Goal: Contribute content: Add original content to the website for others to see

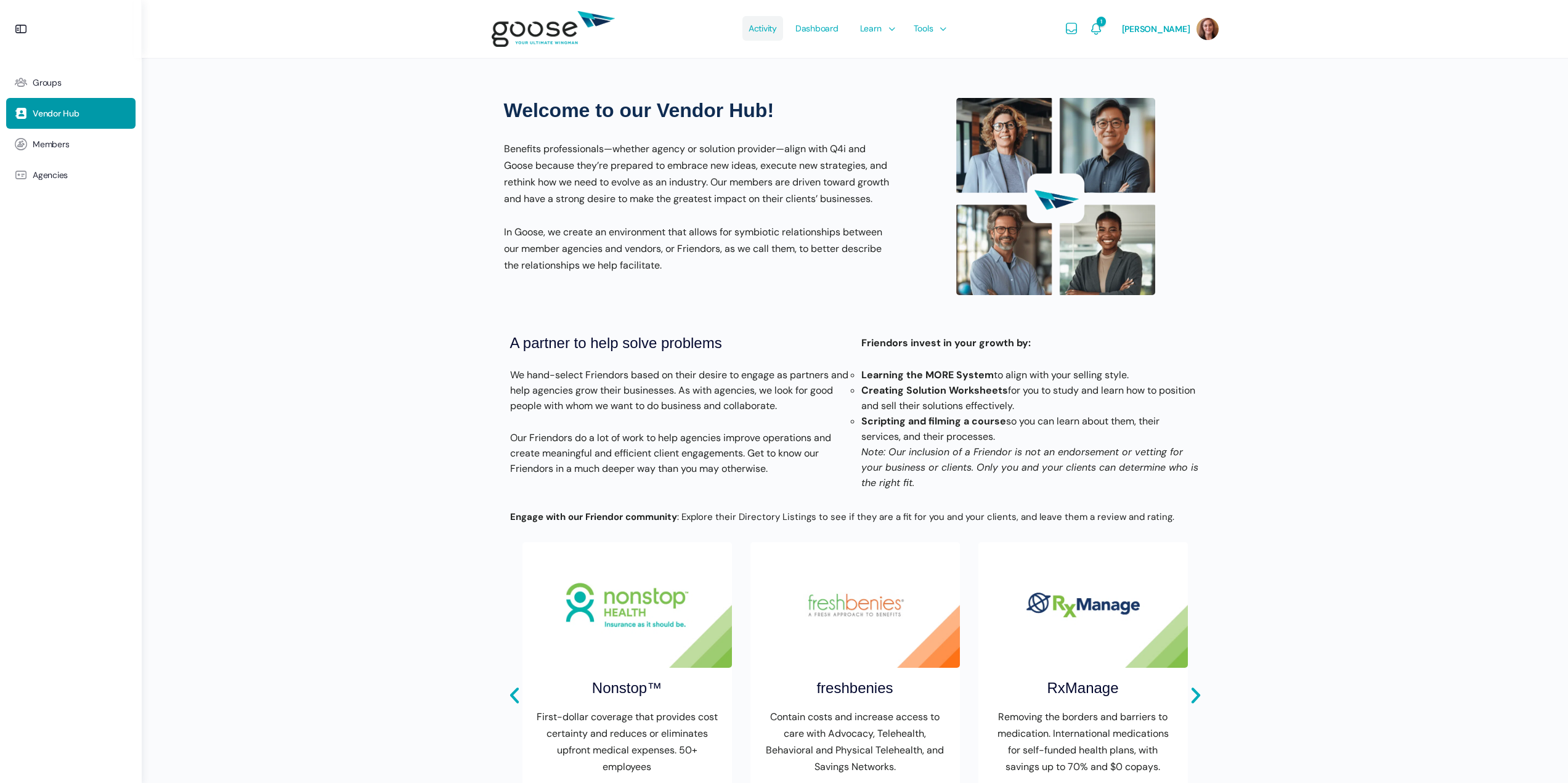
click at [758, 28] on span "Activity" at bounding box center [762, 28] width 29 height 58
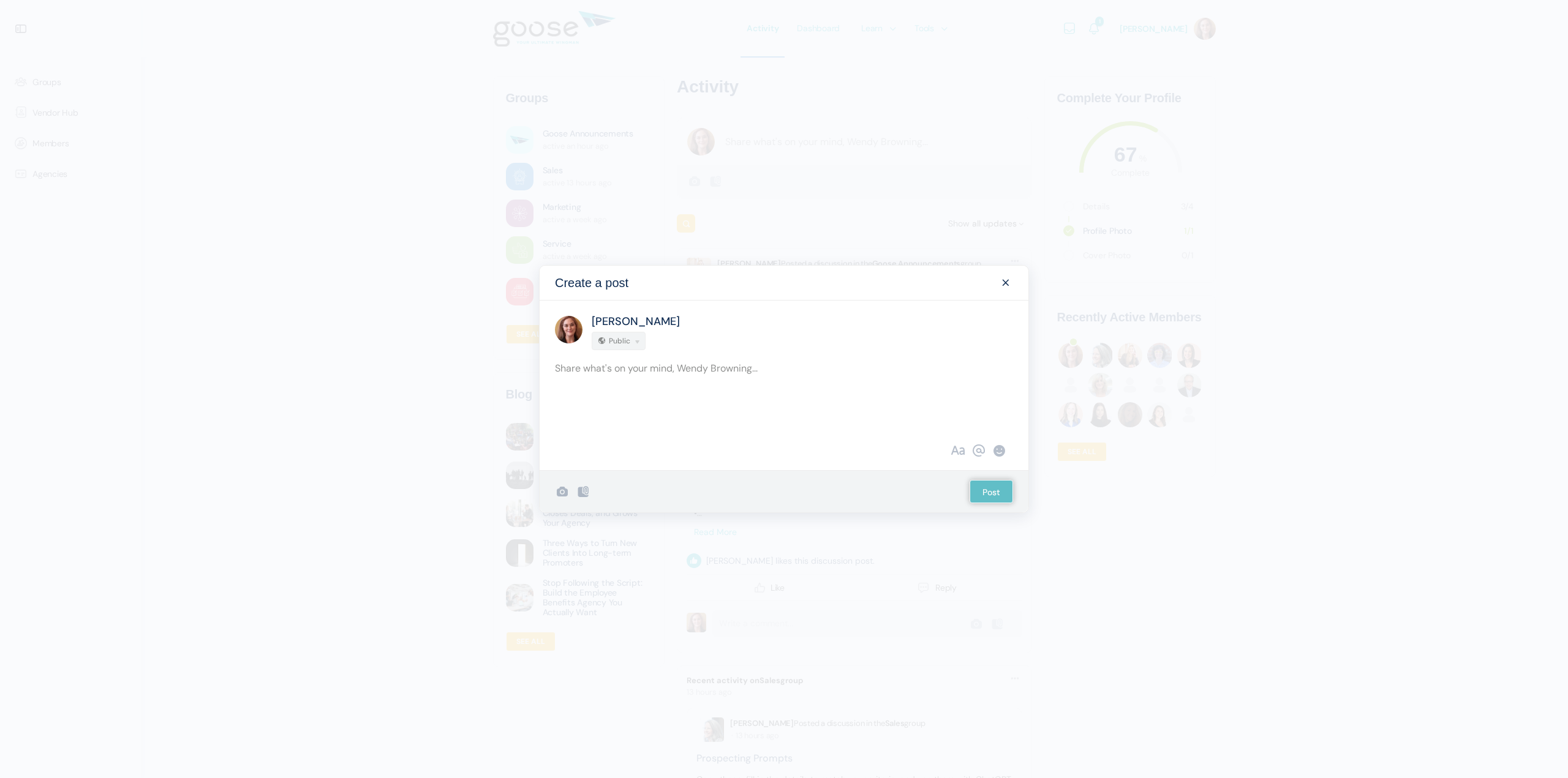
click at [753, 135] on div "Create a post Wendy Browning Public Upload Failed Error Upload Failed Error Upl…" at bounding box center [784, 389] width 1568 height 778
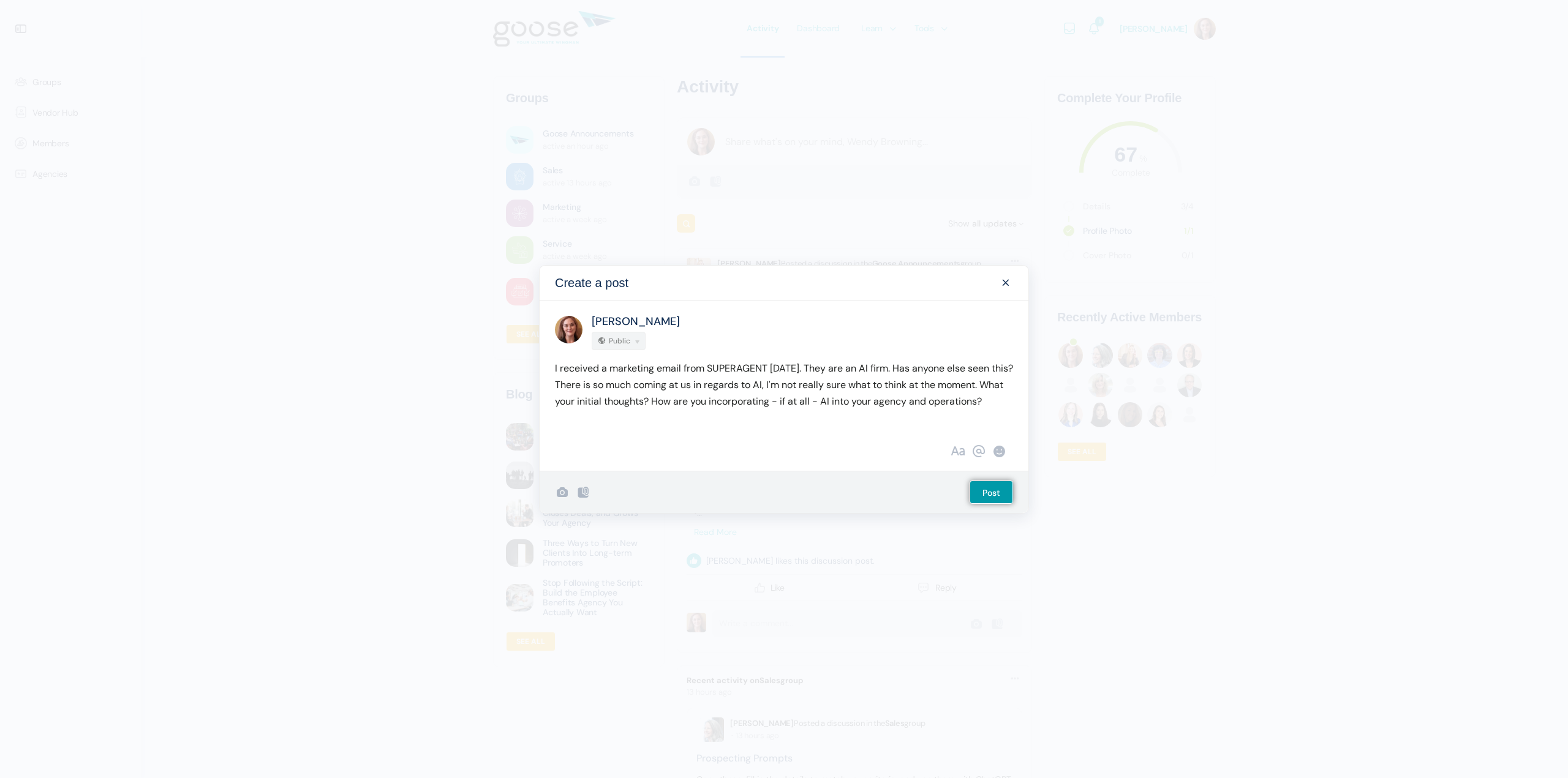
click at [1013, 383] on p "I received a marketing email from SUPERAGENT yesterday. They are an AI firm. Ha…" at bounding box center [784, 384] width 458 height 50
click at [791, 376] on p "I received a marketing email from SUPERAGENT yesterday. They are an AI firm. Ha…" at bounding box center [784, 385] width 458 height 66
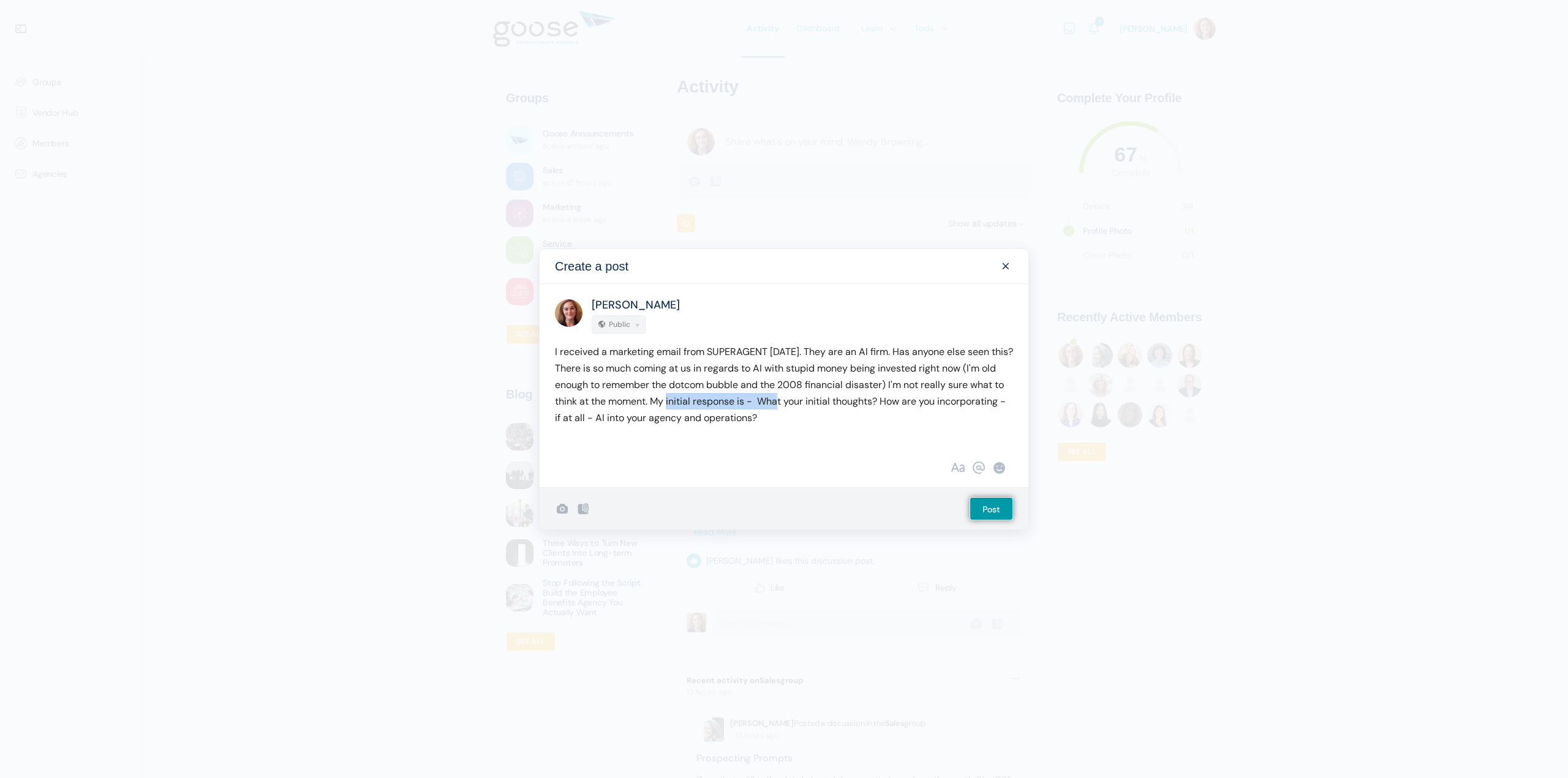
drag, startPoint x: 773, startPoint y: 398, endPoint x: 667, endPoint y: 399, distance: 106.0
click at [667, 399] on p "I received a marketing email from SUPERAGENT yesterday. They are an AI firm. Ha…" at bounding box center [784, 384] width 458 height 83
click at [689, 420] on p "I received a marketing email from SUPERAGENT yesterday. They are an AI firm. Ha…" at bounding box center [784, 384] width 458 height 83
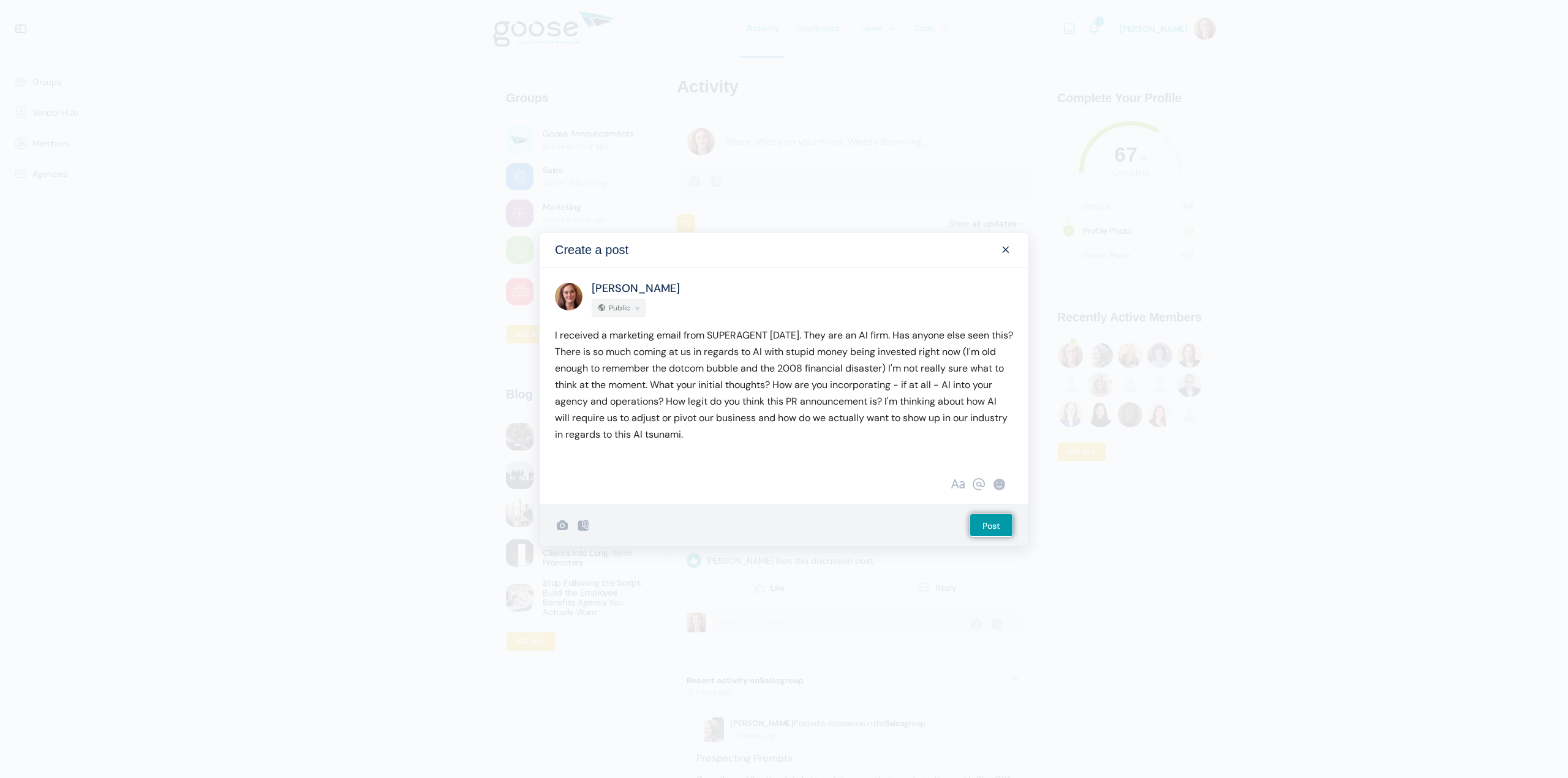
click at [820, 333] on p "I received a marketing email from SUPERAGENT yesterday. They are an AI firm. Ha…" at bounding box center [784, 385] width 458 height 115
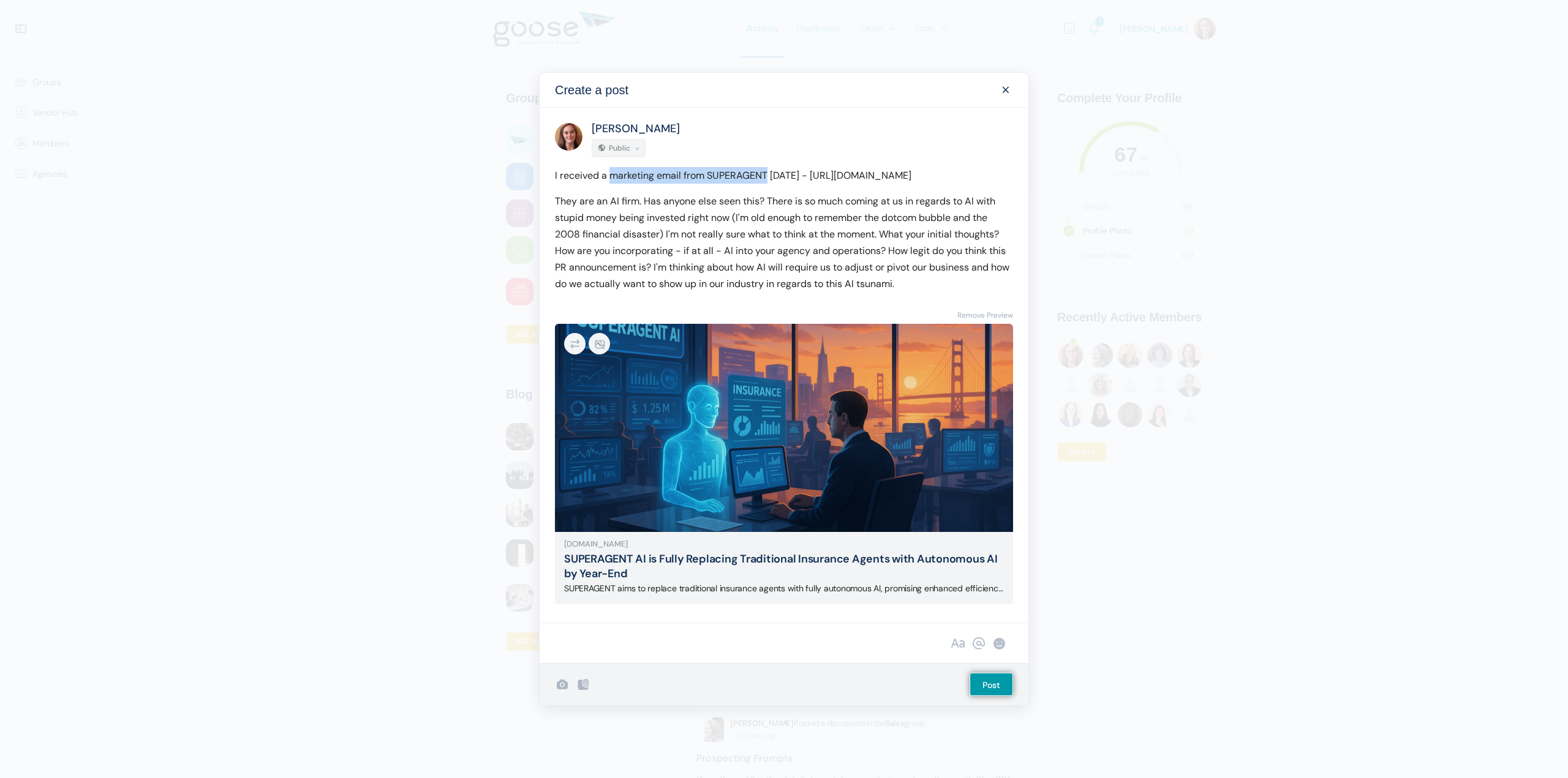
drag, startPoint x: 610, startPoint y: 129, endPoint x: 765, endPoint y: 125, distance: 155.1
click at [765, 167] on p "I received a marketing email from SUPERAGENT yesterday - https://news.getsupera…" at bounding box center [784, 175] width 458 height 17
click at [960, 651] on span "Show formatting" at bounding box center [957, 643] width 15 height 15
click at [658, 650] on b "#" at bounding box center [661, 644] width 15 height 13
drag, startPoint x: 768, startPoint y: 127, endPoint x: 612, endPoint y: 136, distance: 156.3
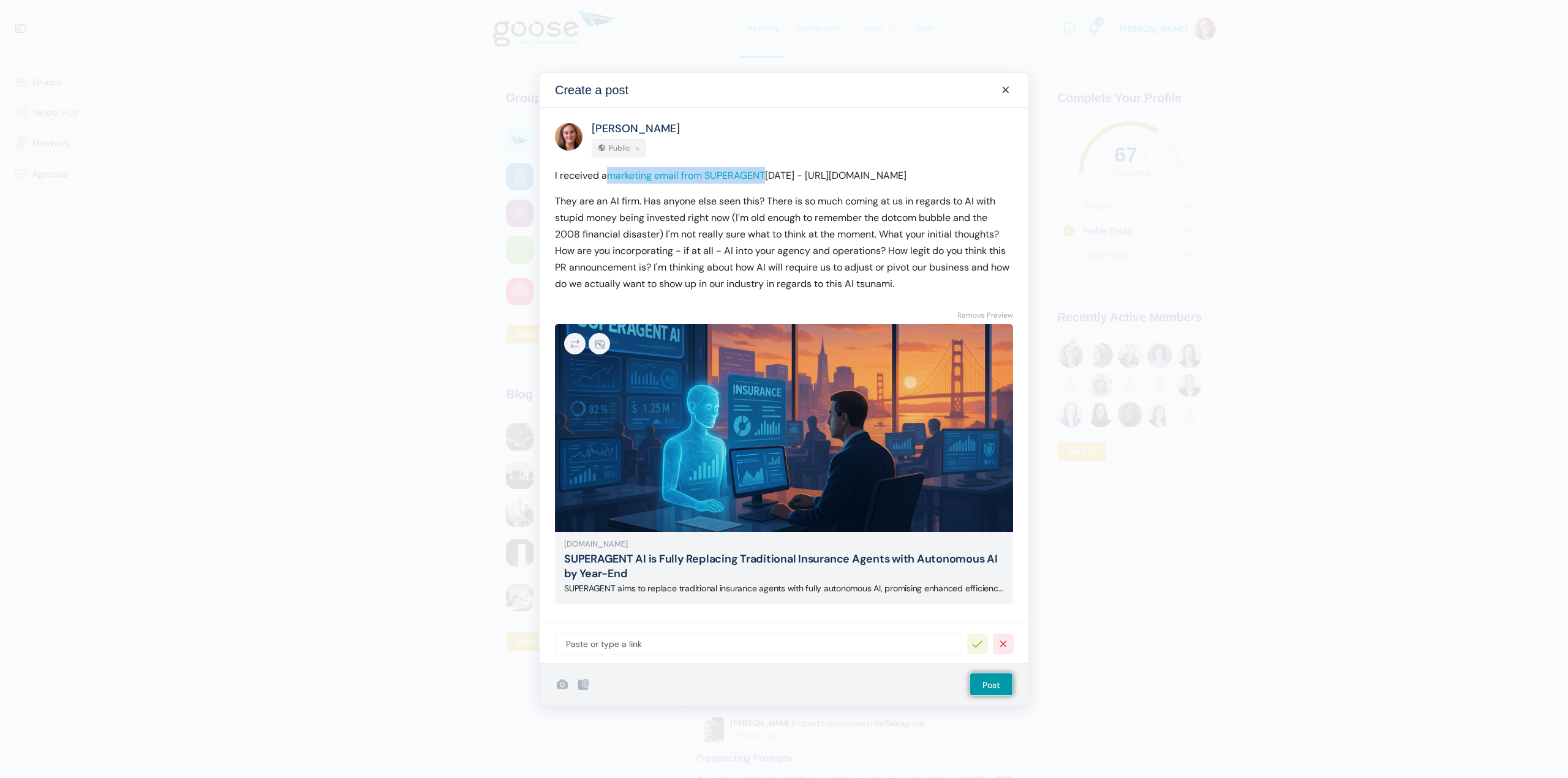
click at [612, 167] on p "I received a marketing email from SUPERAGENT yesterday - https://news.getsupera…" at bounding box center [784, 175] width 458 height 17
click at [660, 650] on b "#" at bounding box center [661, 644] width 15 height 13
paste input "https://news.getsuperagent.com/superagent-to-fully-replace-traditional-insuranc…"
type input "https://news.getsuperagent.com/superagent-to-fully-replace-traditional-insuranc…"
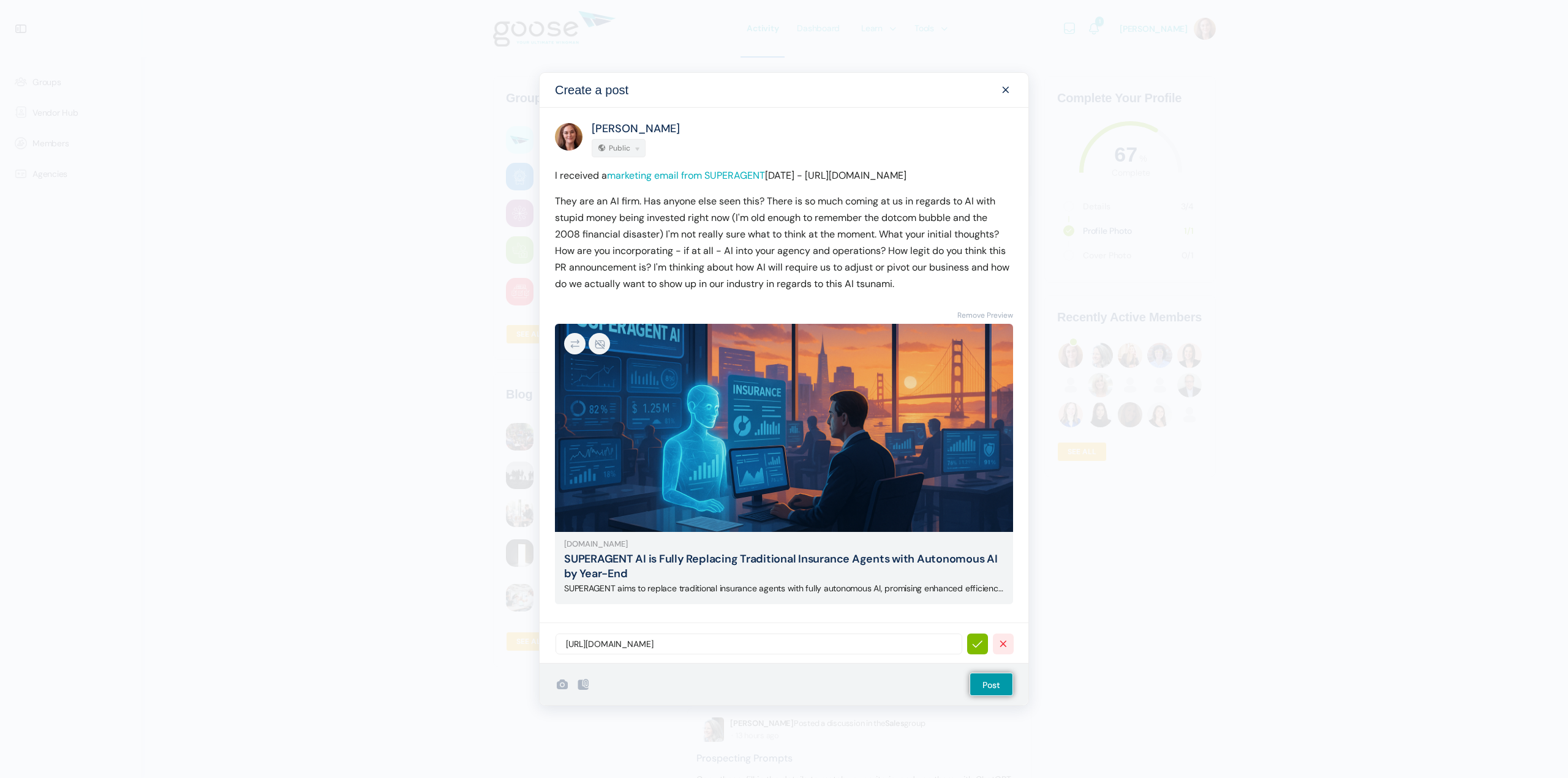
click at [972, 655] on link "✓" at bounding box center [977, 643] width 21 height 21
drag, startPoint x: 657, startPoint y: 250, endPoint x: 545, endPoint y: 148, distance: 151.5
click at [545, 167] on div "I received a marketing email from SUPERAGENT yesterday - https://news.getsupera…" at bounding box center [784, 234] width 489 height 134
click at [696, 176] on link "marketing email from SUPERAGENT" at bounding box center [686, 175] width 158 height 13
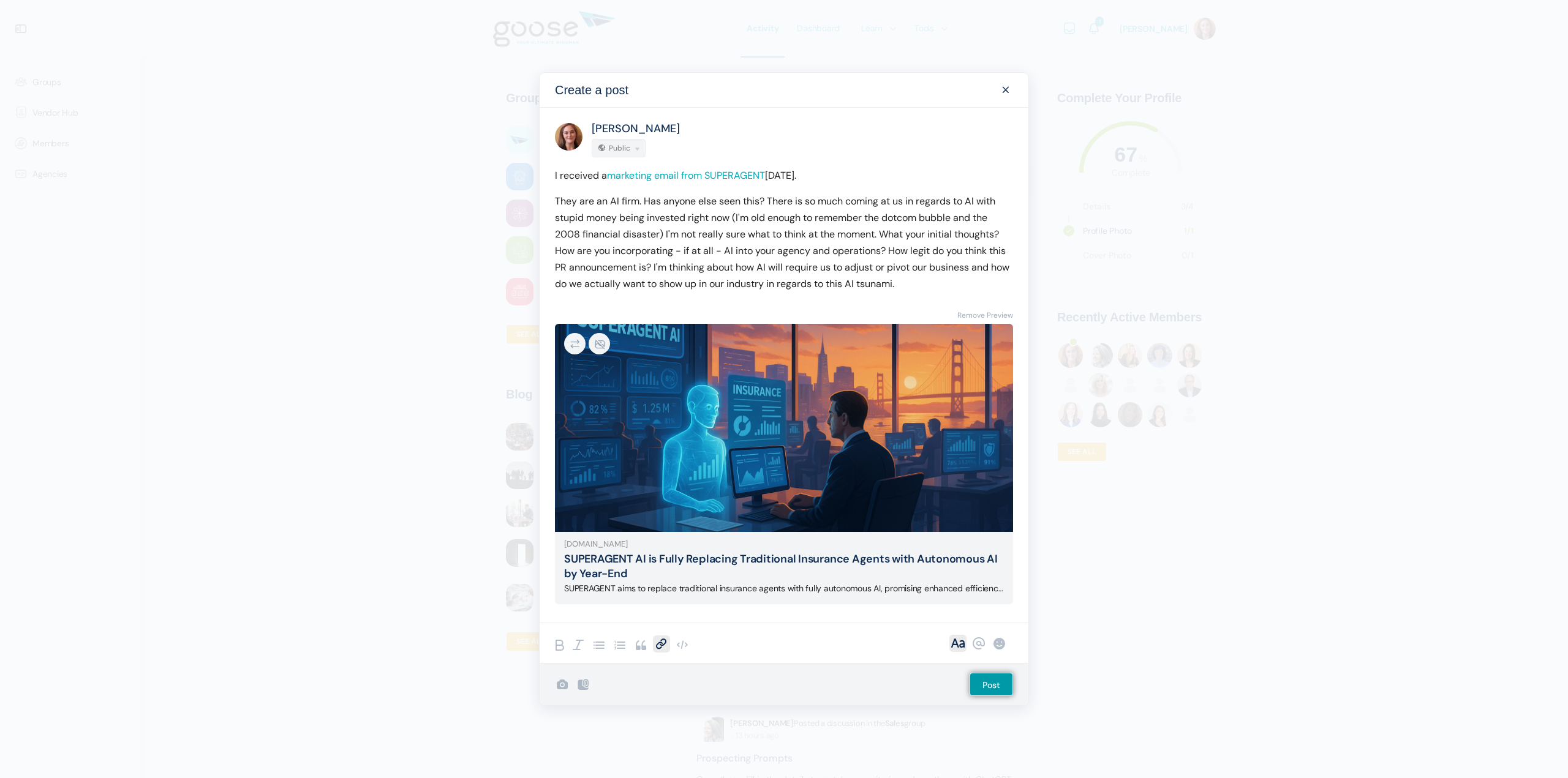
click at [908, 235] on p "They are an AI firm. Has anyone else seen this? There is so much coming at us i…" at bounding box center [784, 241] width 458 height 99
click at [719, 268] on p "They are an AI firm. Has anyone else seen this? There is so much coming at us i…" at bounding box center [784, 241] width 458 height 99
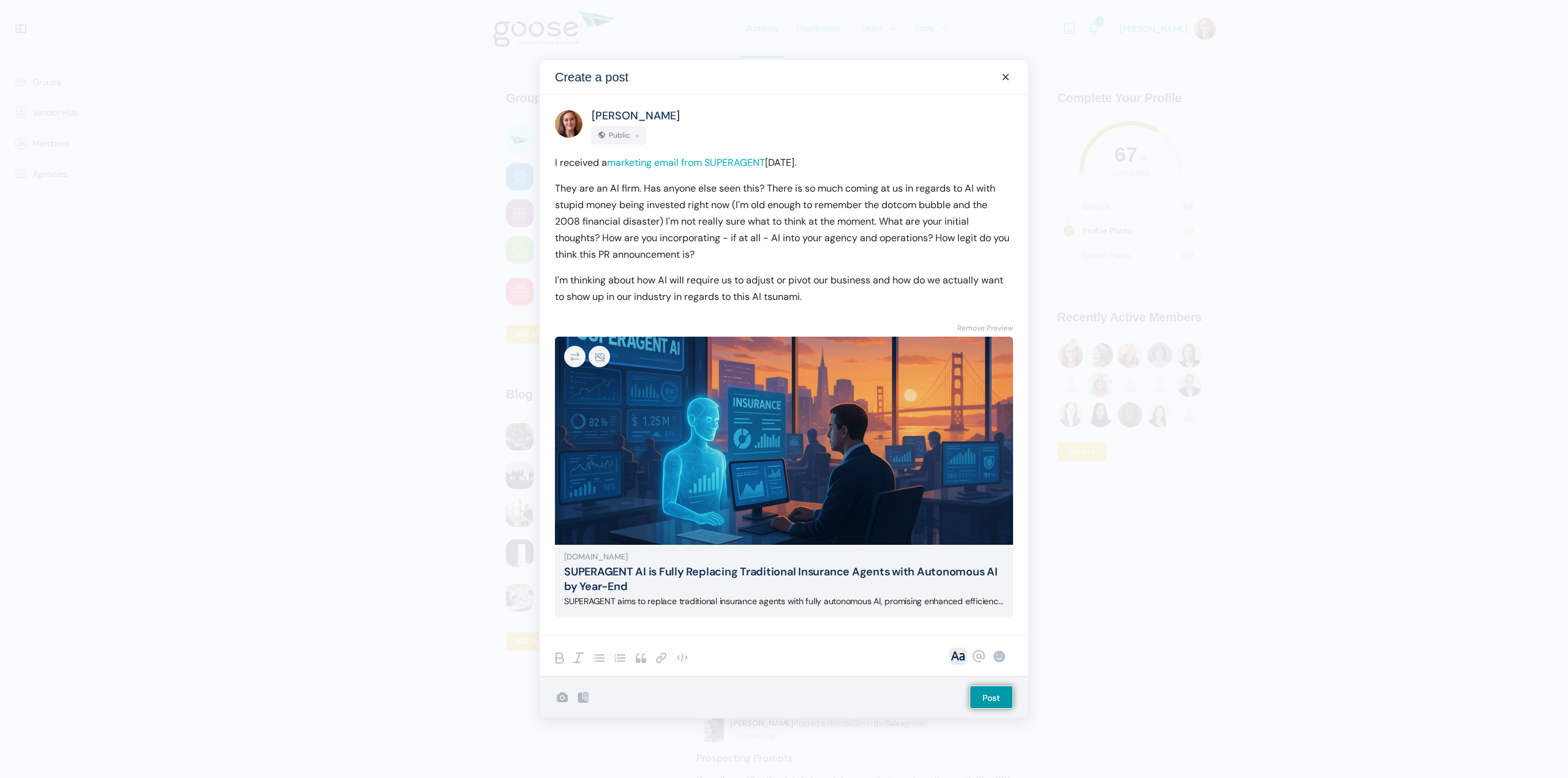
click at [590, 280] on p "I'm thinking about how AI will require us to adjust or pivot our business and h…" at bounding box center [784, 288] width 458 height 33
click at [876, 302] on p "I'm trying to process how AI will require us to adjust or pivot our business an…" at bounding box center [784, 288] width 458 height 33
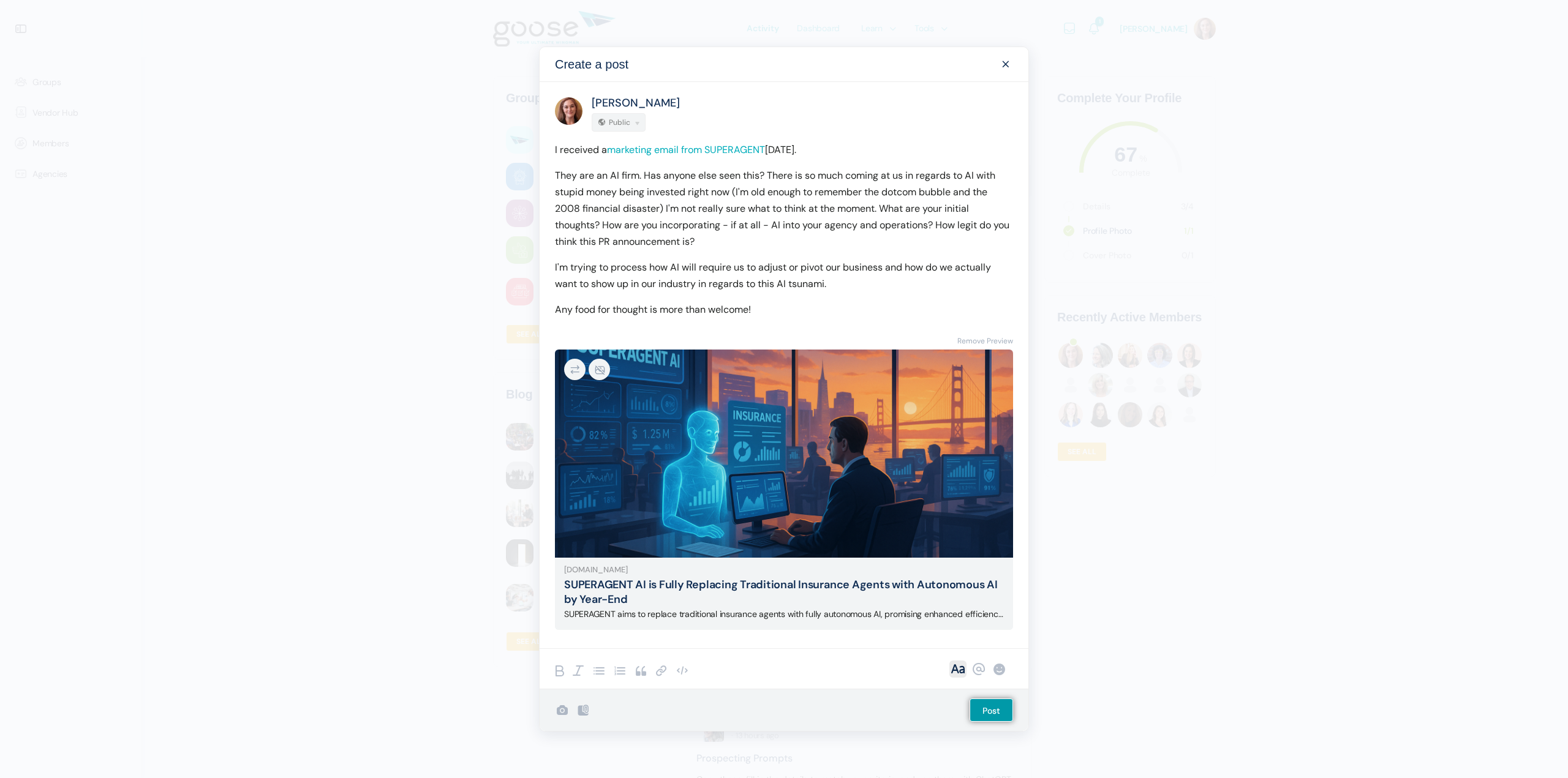
click at [703, 333] on div "Remove Preview Image 1 of 10 news.getsuperagent.com SUPERAGENT AI is Fully Repl…" at bounding box center [784, 482] width 458 height 297
click at [863, 289] on p "I'm trying to process how AI will require us to adjust or pivot our business an…" at bounding box center [784, 276] width 458 height 33
click at [861, 282] on p "I'm trying to process how AI will require us to adjust or pivot our business an…" at bounding box center [784, 276] width 458 height 33
click at [884, 265] on p "I'm trying to process how AI will require us to adjust or pivot our business an…" at bounding box center [784, 276] width 458 height 33
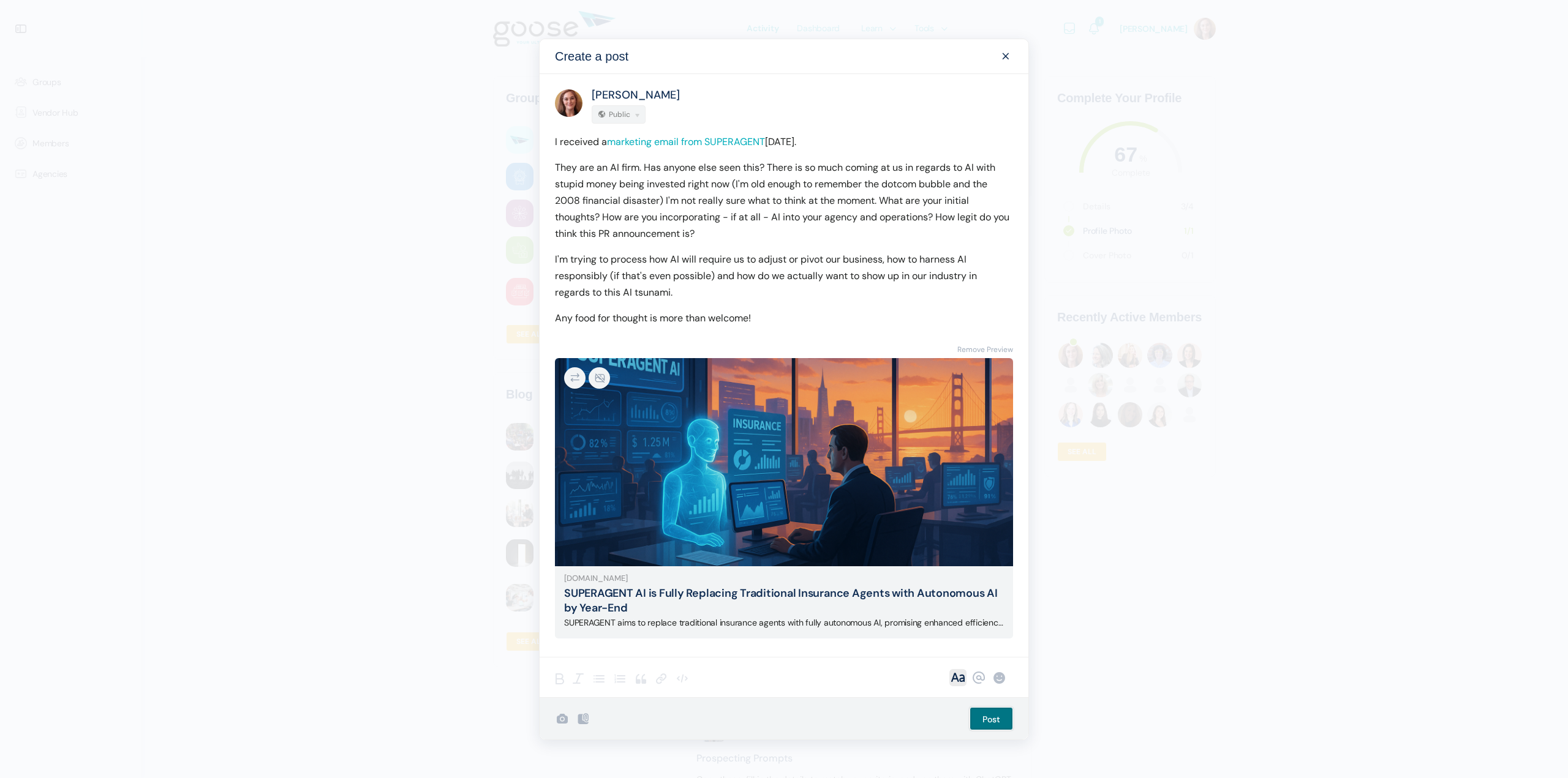
click at [994, 715] on input "Post" at bounding box center [991, 719] width 43 height 23
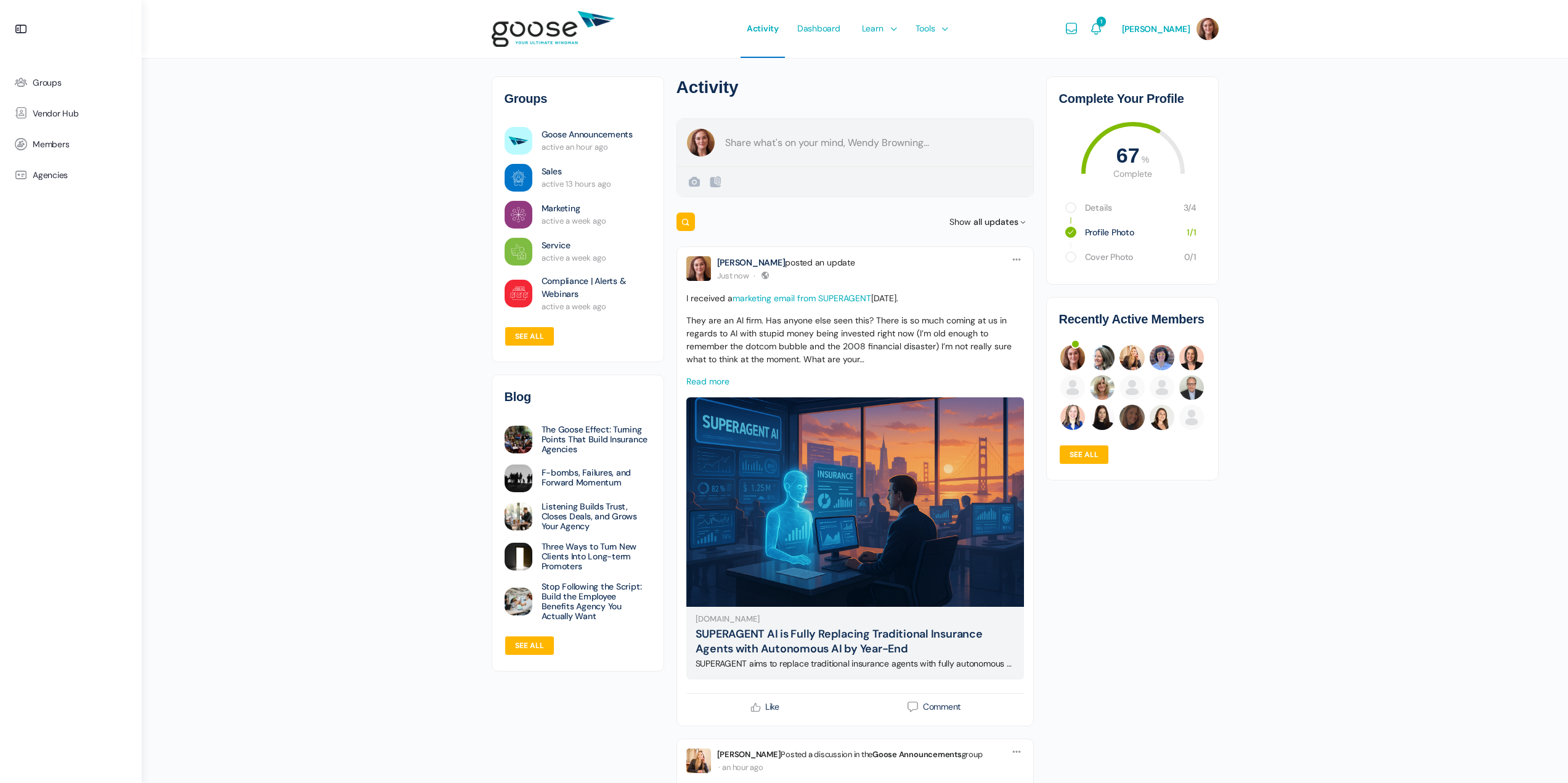
click at [710, 381] on link "Read more" at bounding box center [708, 381] width 43 height 11
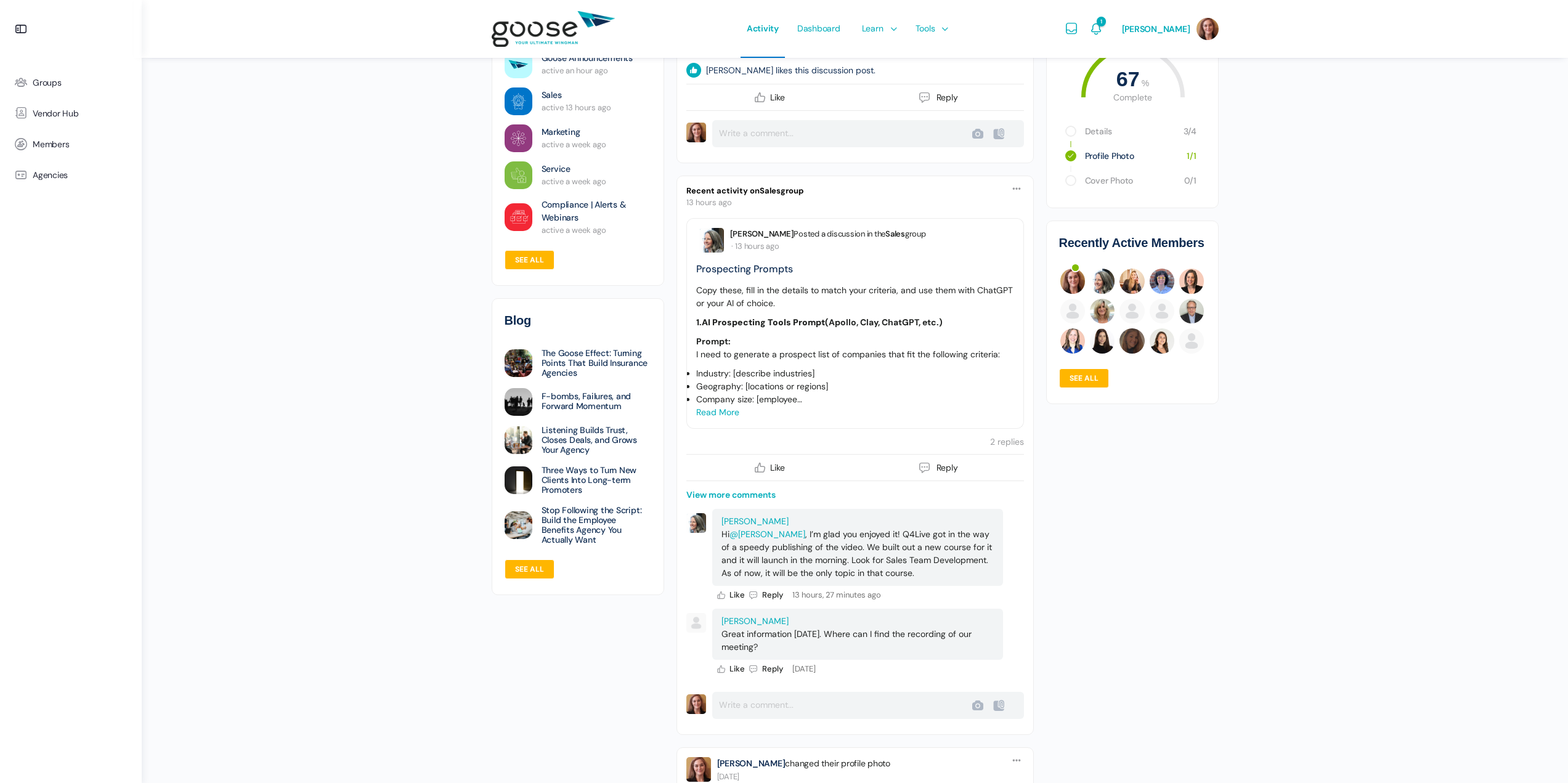
scroll to position [925, 0]
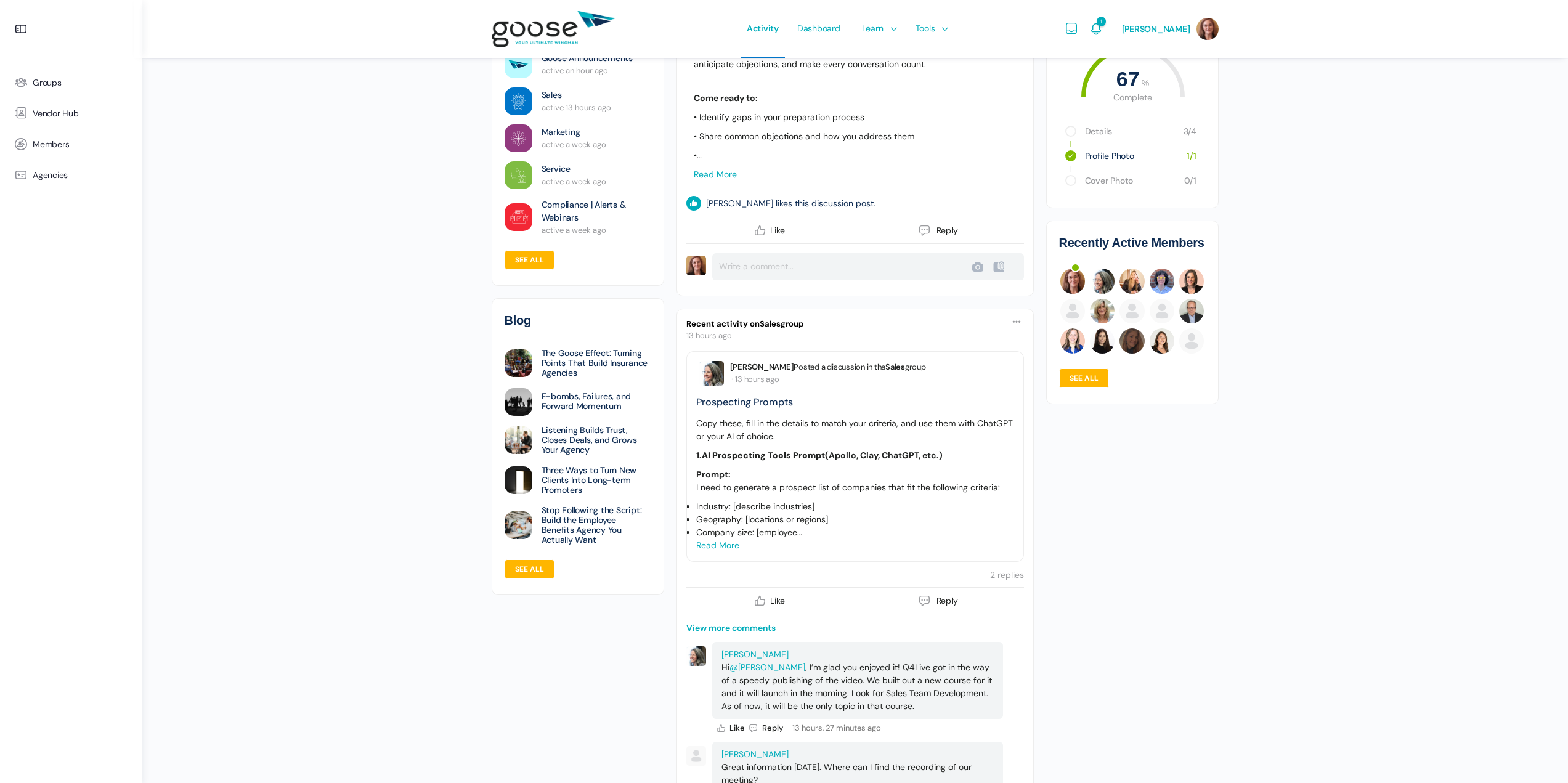
click at [728, 547] on link "Read more" at bounding box center [718, 545] width 43 height 11
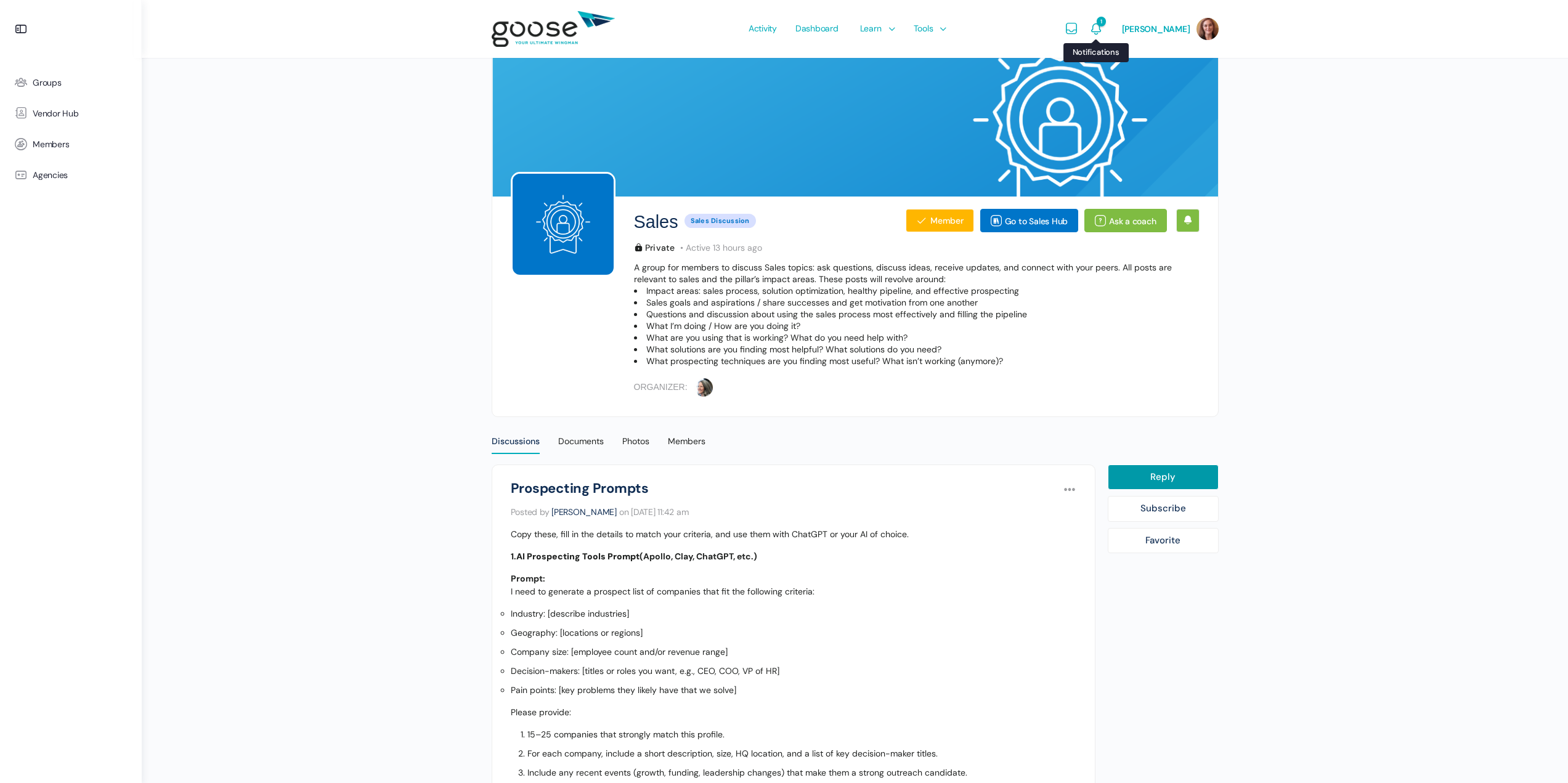
click at [1102, 21] on span "1" at bounding box center [1101, 22] width 9 height 10
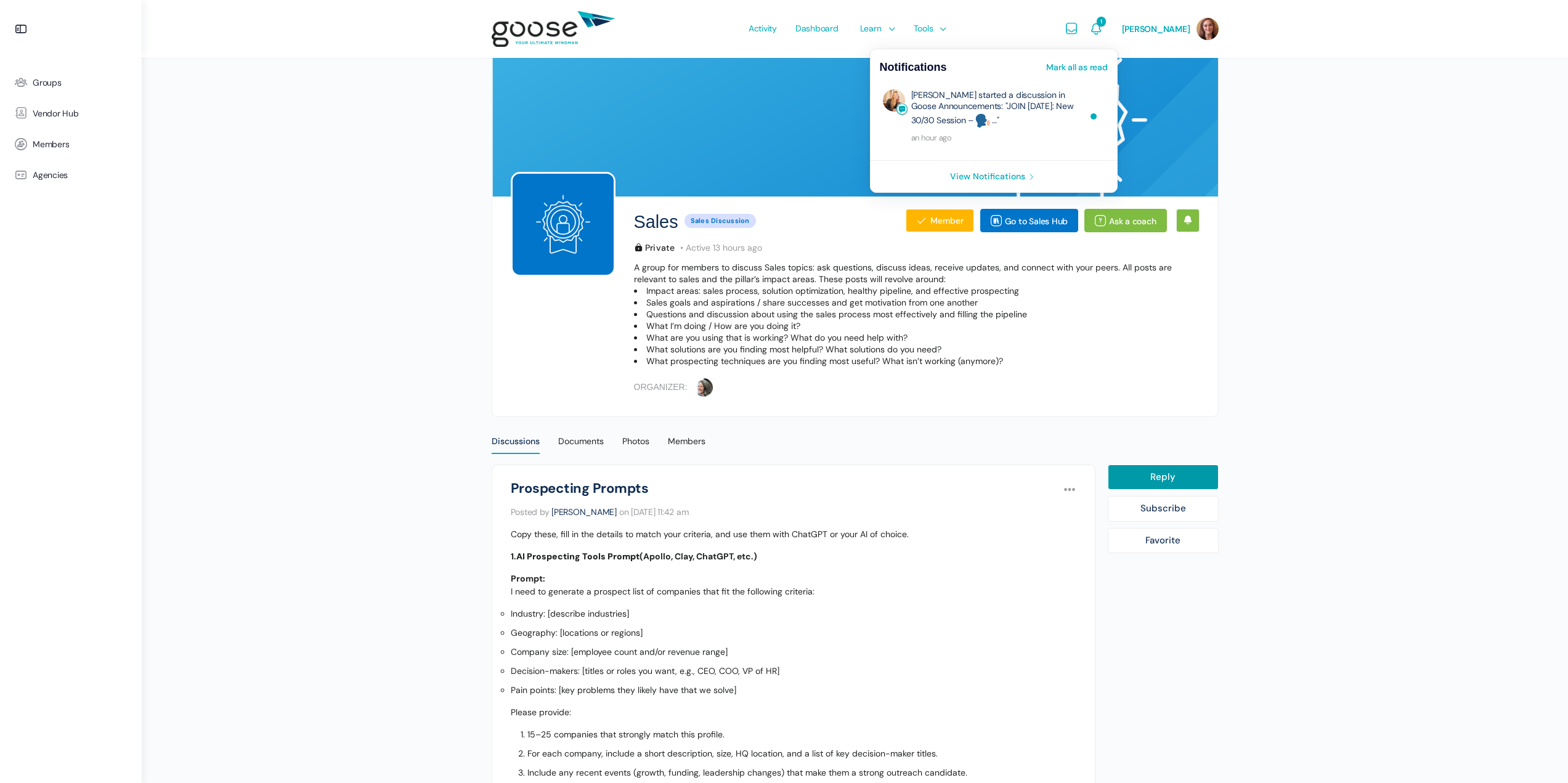
click at [1103, 70] on link "Mark all as read" at bounding box center [1077, 67] width 61 height 9
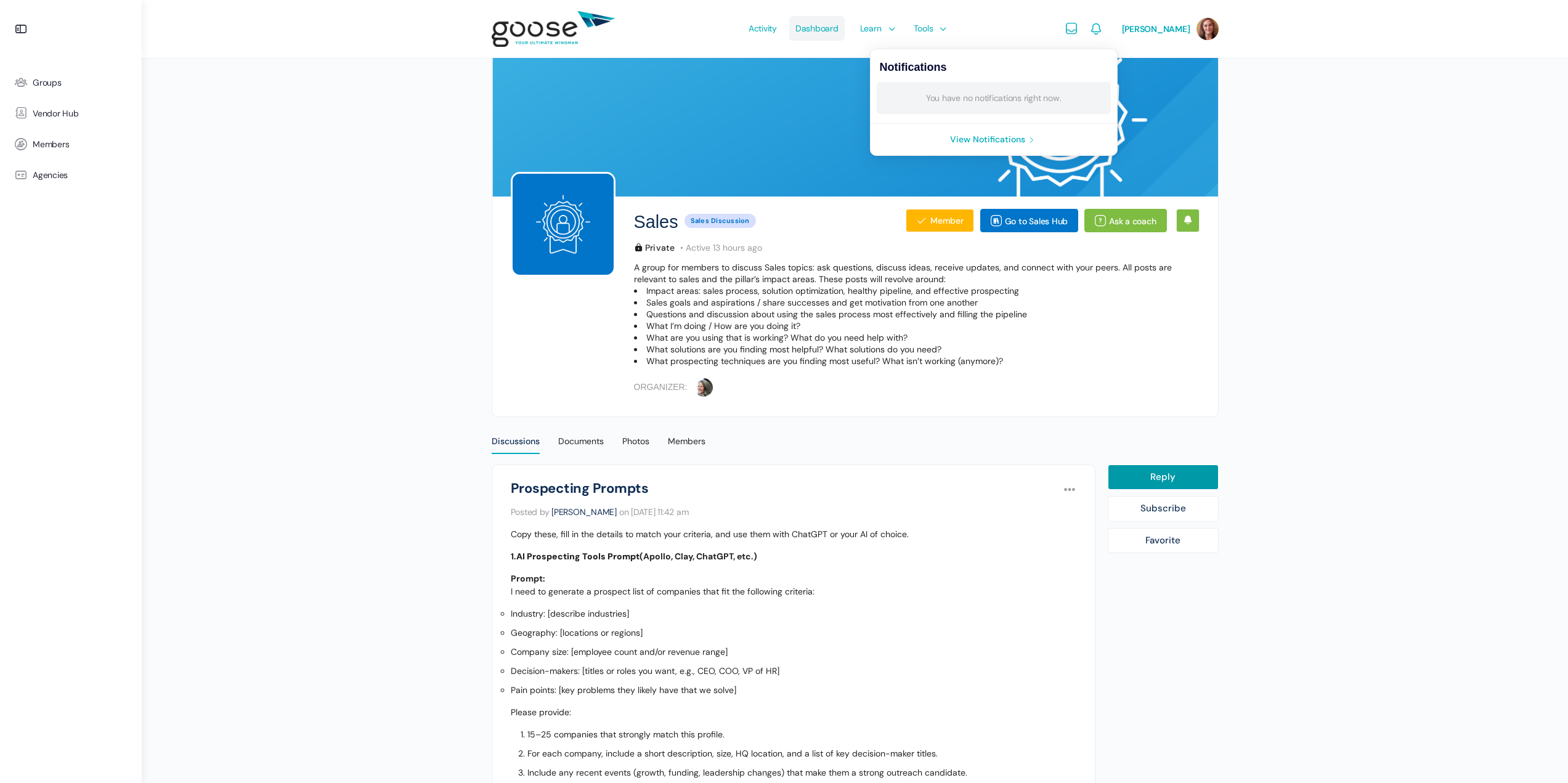
click at [804, 29] on span "Dashboard" at bounding box center [817, 28] width 43 height 58
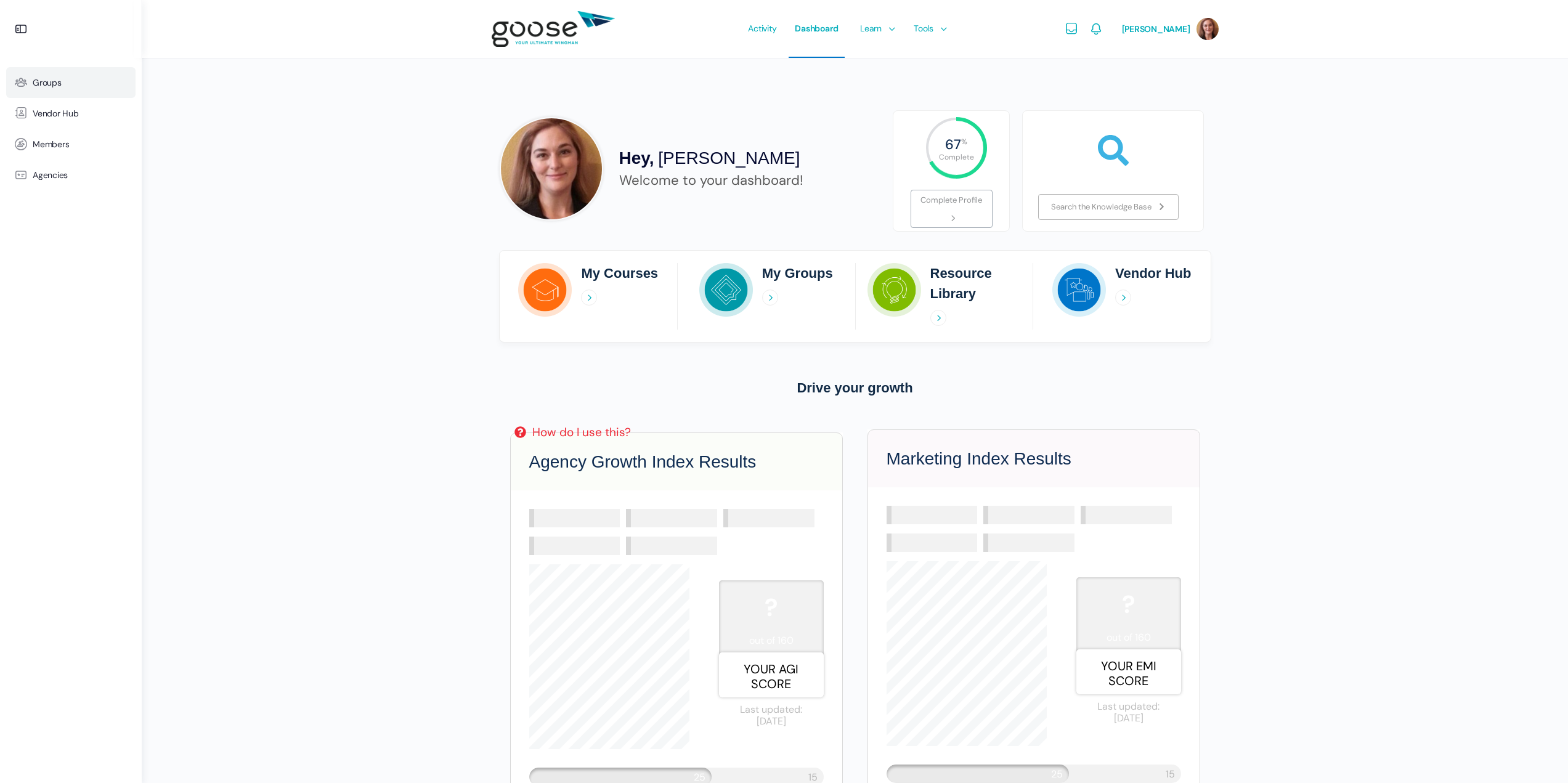
click at [46, 90] on link "Groups" at bounding box center [71, 82] width 130 height 30
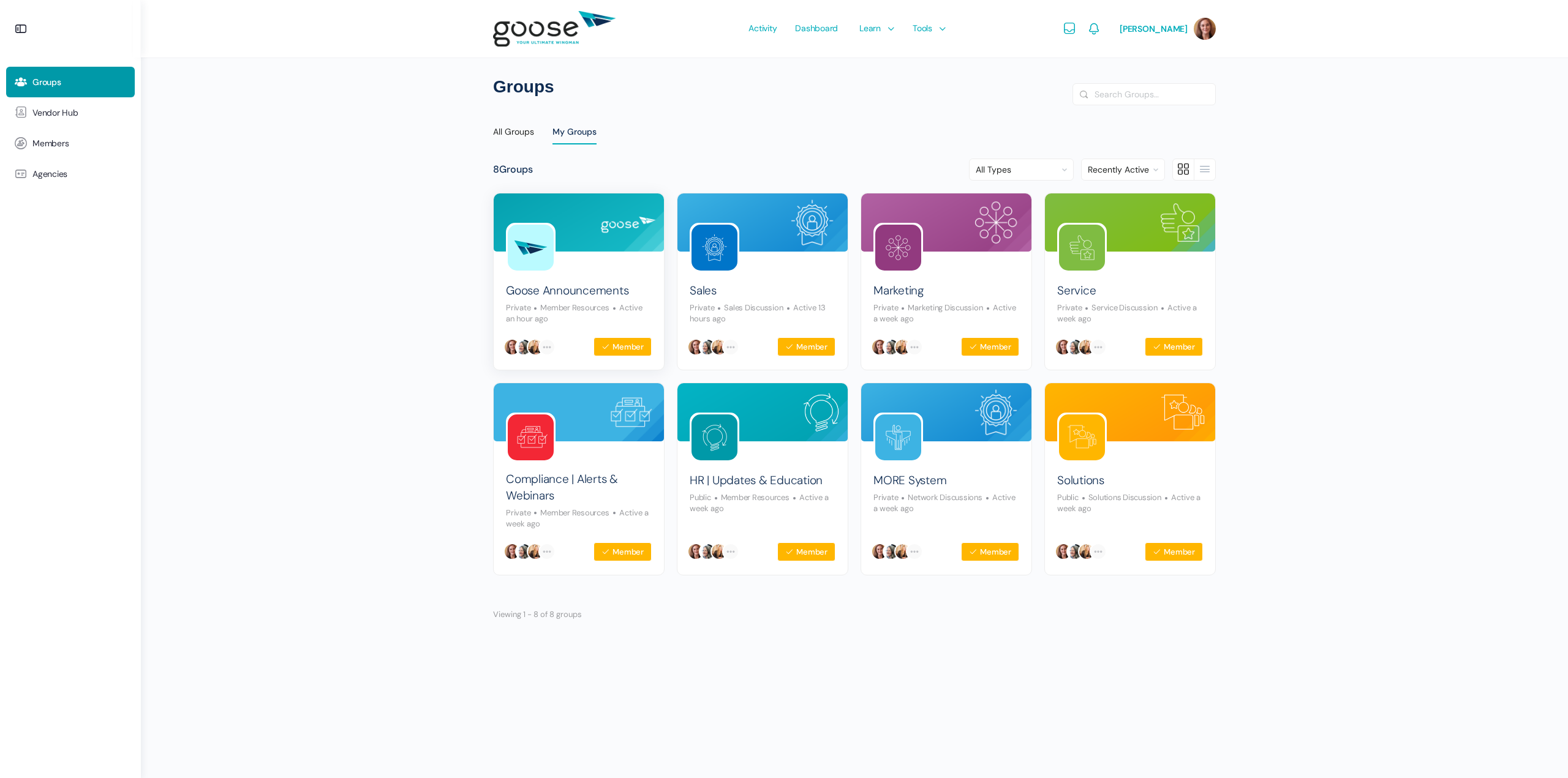
click at [601, 233] on img at bounding box center [579, 223] width 170 height 59
click at [17, 26] on icon at bounding box center [21, 28] width 15 height 15
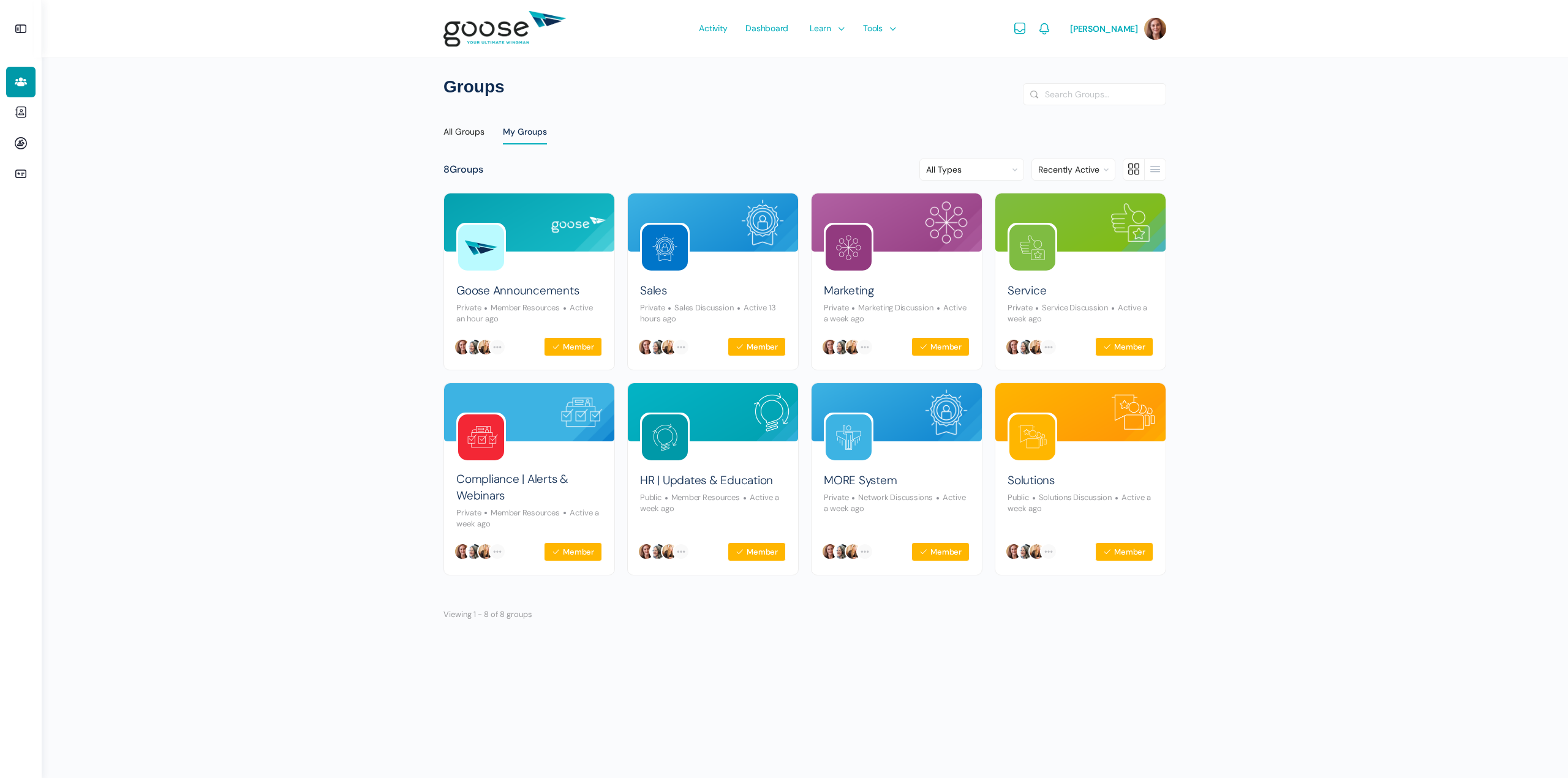
click at [501, 34] on img at bounding box center [504, 28] width 122 height 48
